Goal: Transaction & Acquisition: Purchase product/service

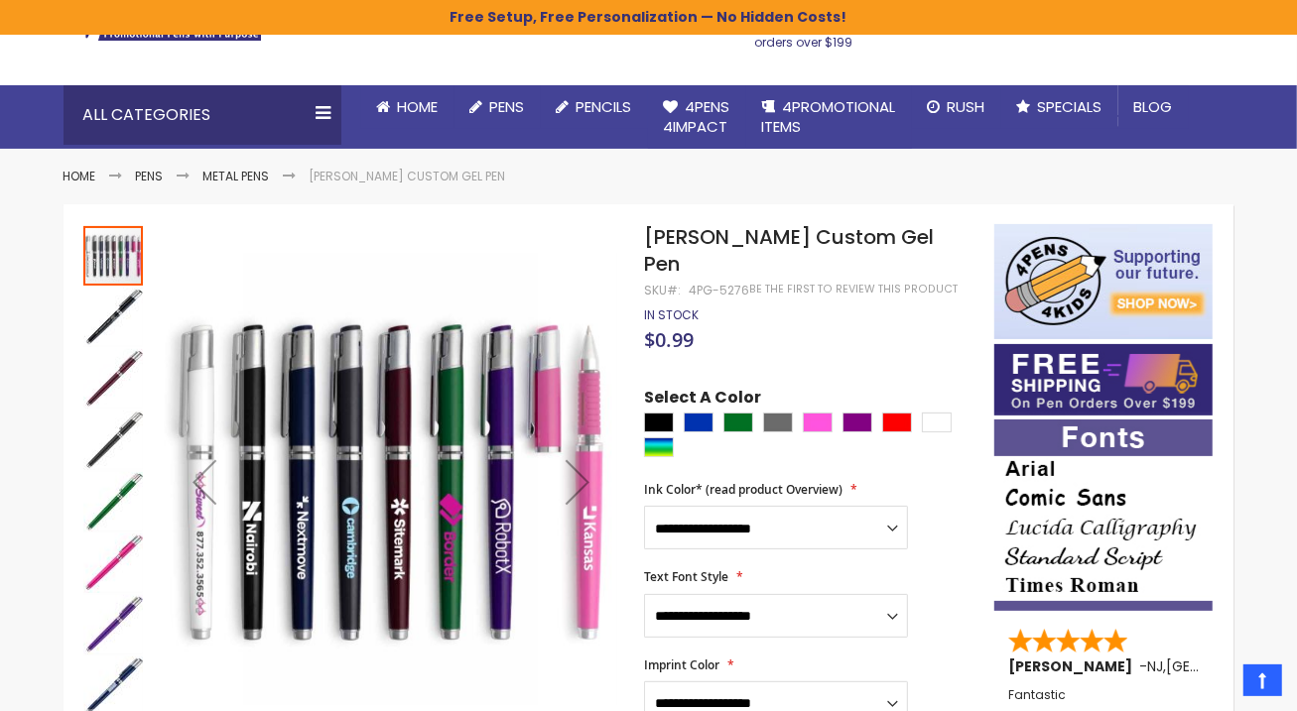
scroll to position [126, 0]
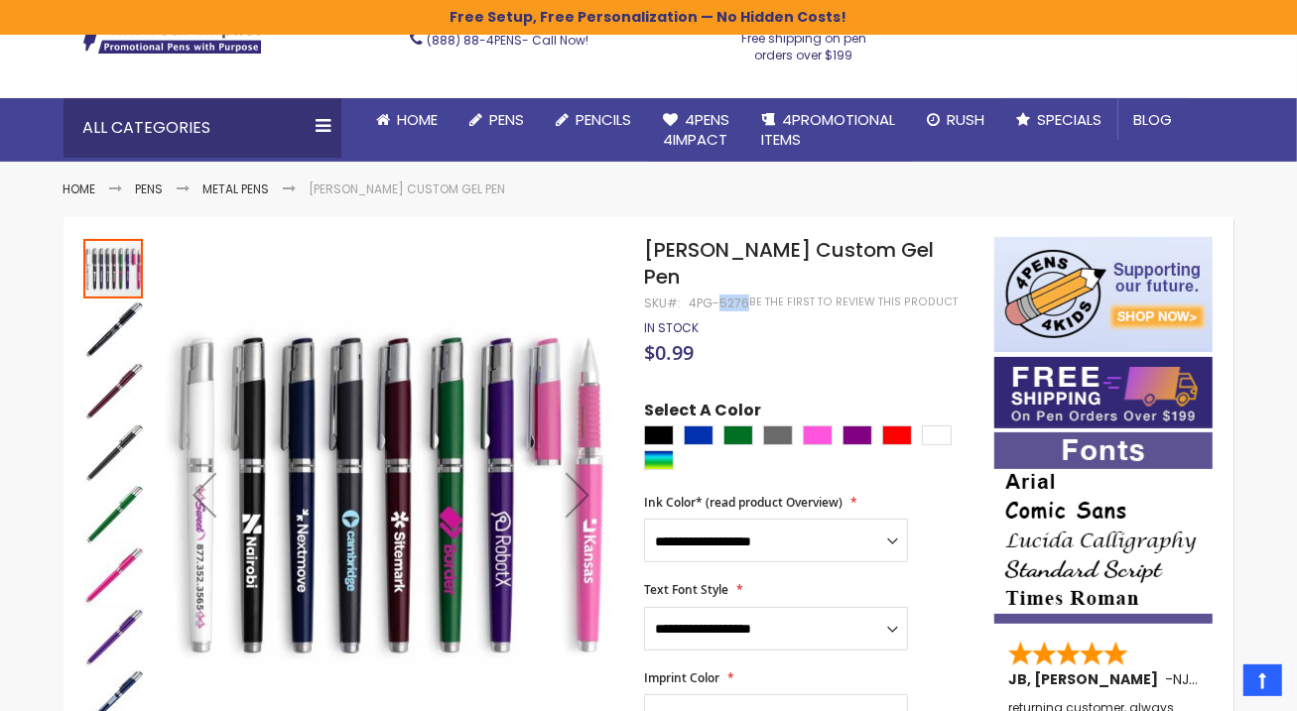
drag, startPoint x: 718, startPoint y: 275, endPoint x: 743, endPoint y: 279, distance: 25.1
click at [743, 296] on div "4PG-5276" at bounding box center [719, 304] width 61 height 16
copy div "5276"
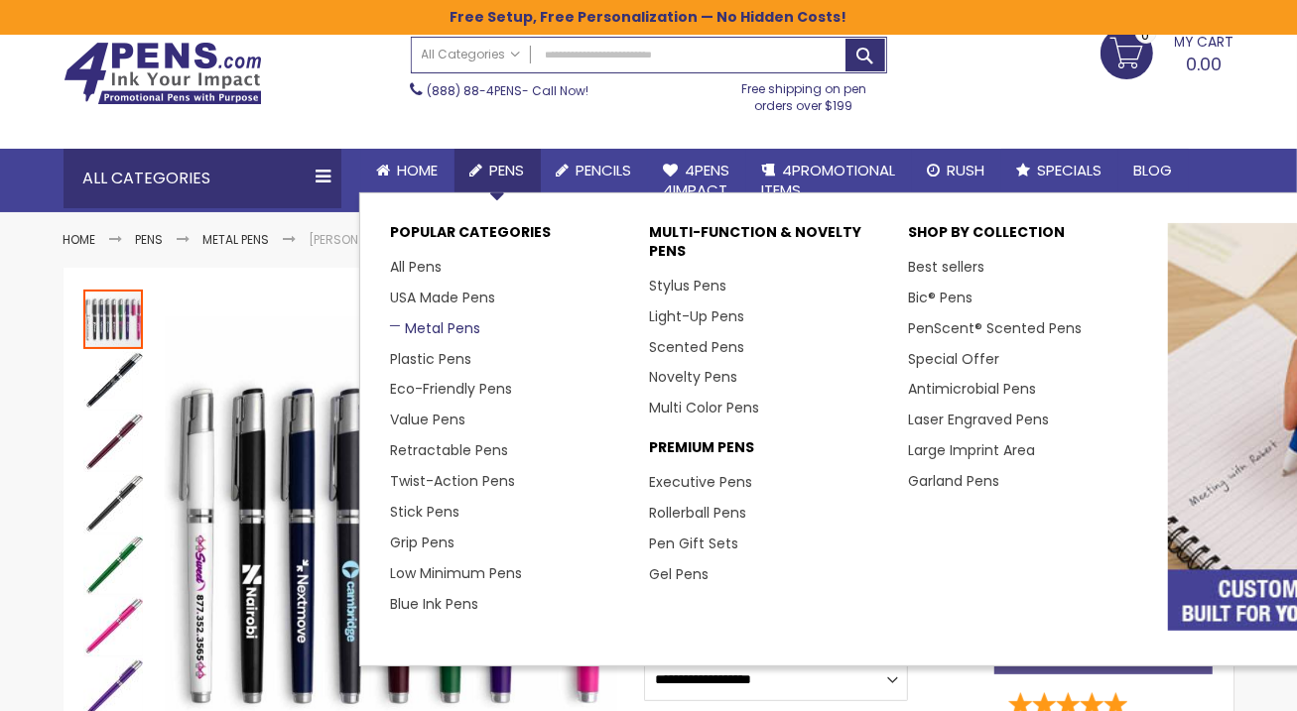
scroll to position [89, 0]
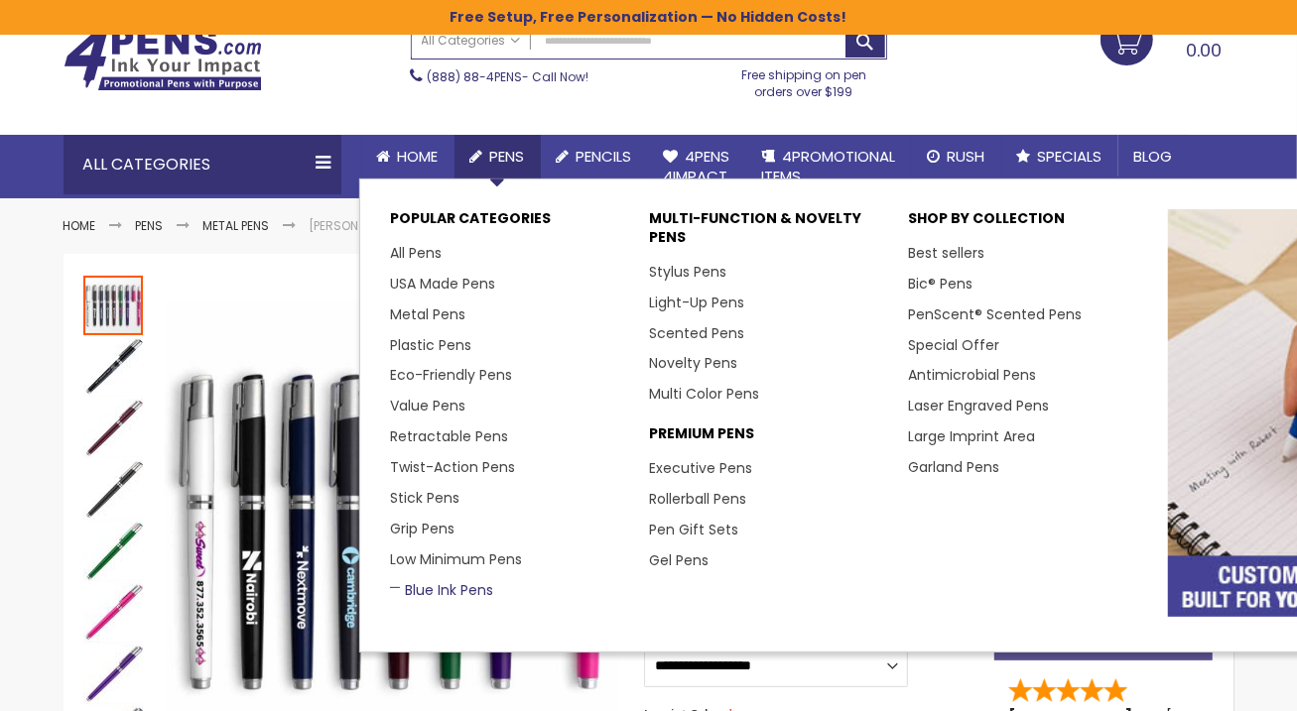
click at [442, 583] on link "Blue Ink Pens" at bounding box center [441, 590] width 103 height 20
